Goal: Check status

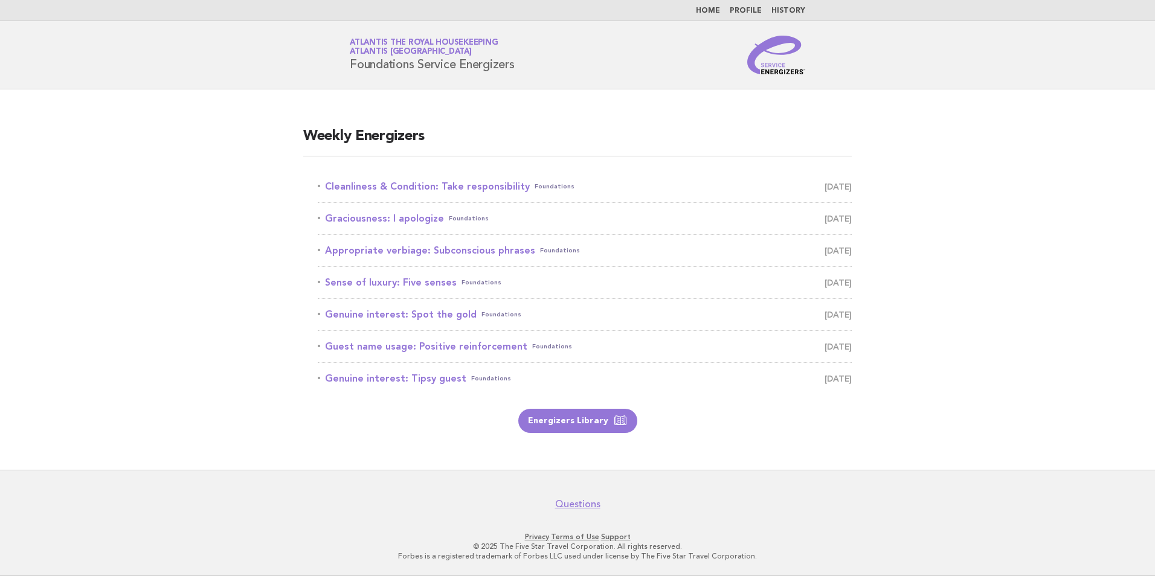
click at [808, 9] on ul "Home Profile History" at bounding box center [577, 11] width 489 height 10
click at [805, 9] on link "History" at bounding box center [789, 10] width 34 height 7
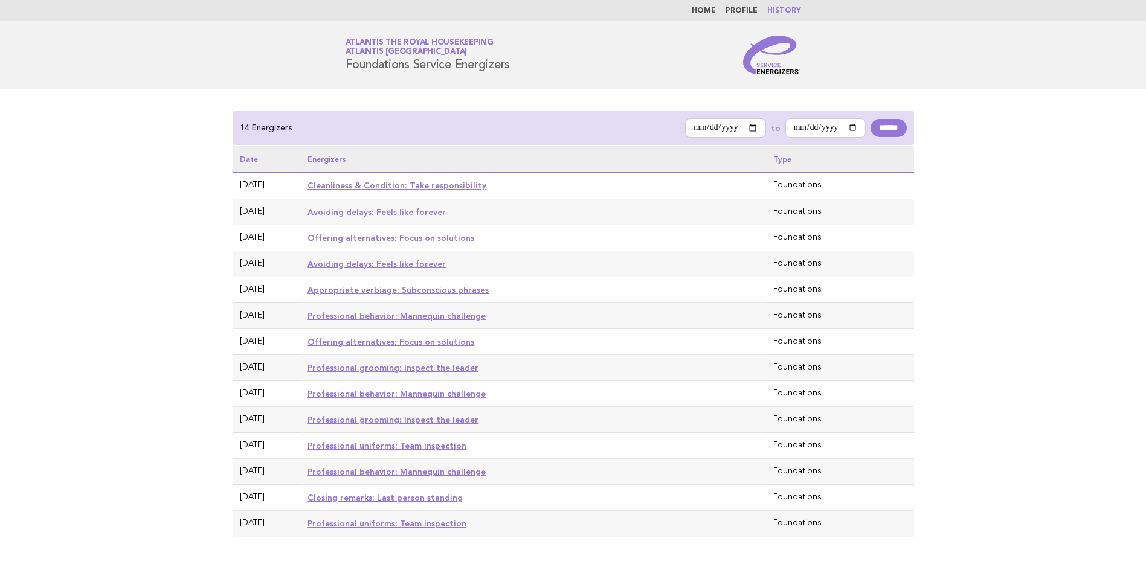
click at [347, 214] on link "Avoiding delays: Feels like forever" at bounding box center [377, 212] width 138 height 10
